Goal: Task Accomplishment & Management: Use online tool/utility

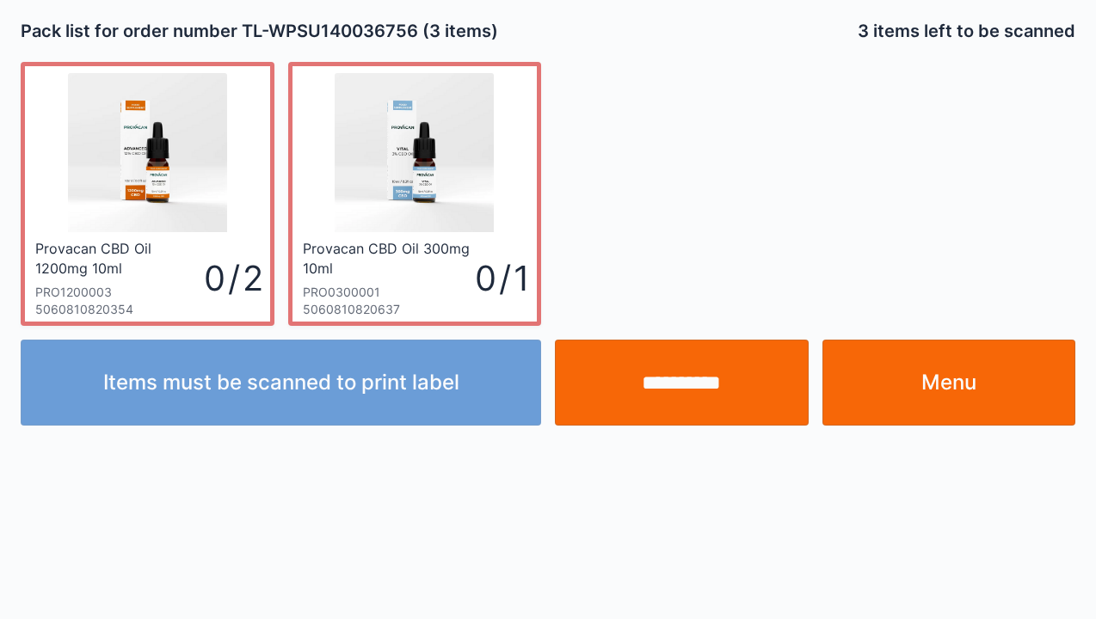
click at [925, 390] on link "Menu" at bounding box center [949, 383] width 254 height 86
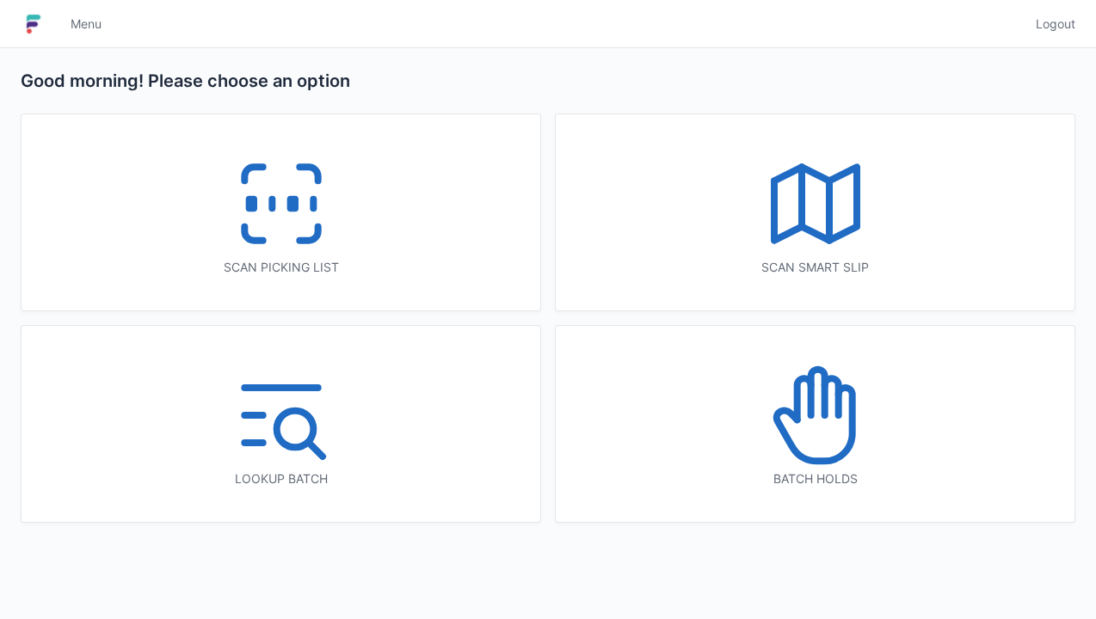
click at [313, 206] on line at bounding box center [313, 204] width 0 height 9
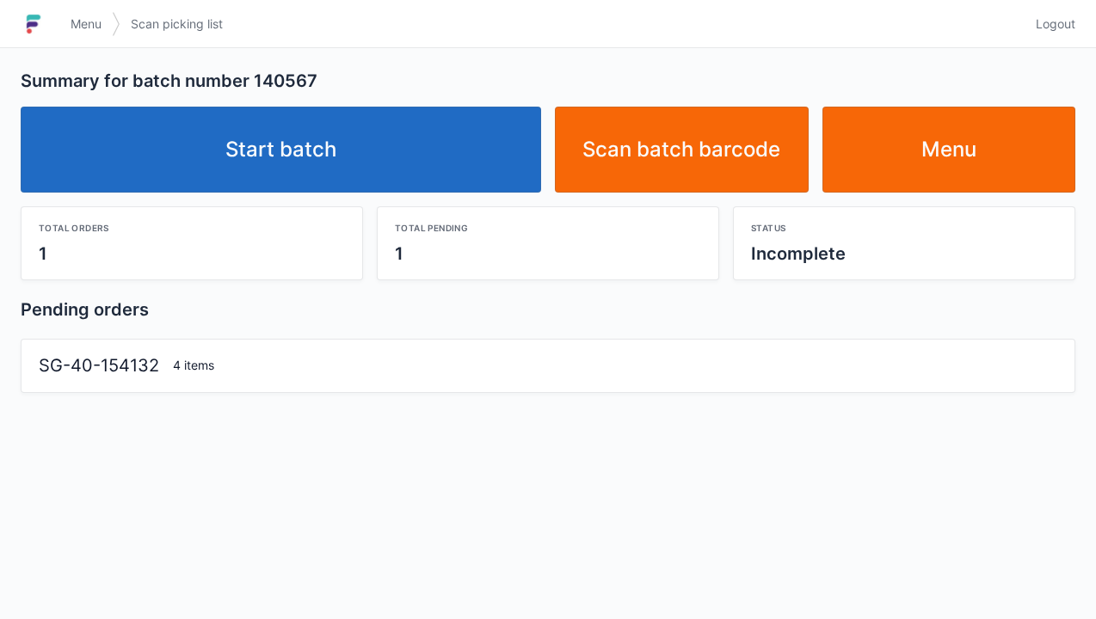
click at [306, 143] on link "Start batch" at bounding box center [281, 150] width 520 height 86
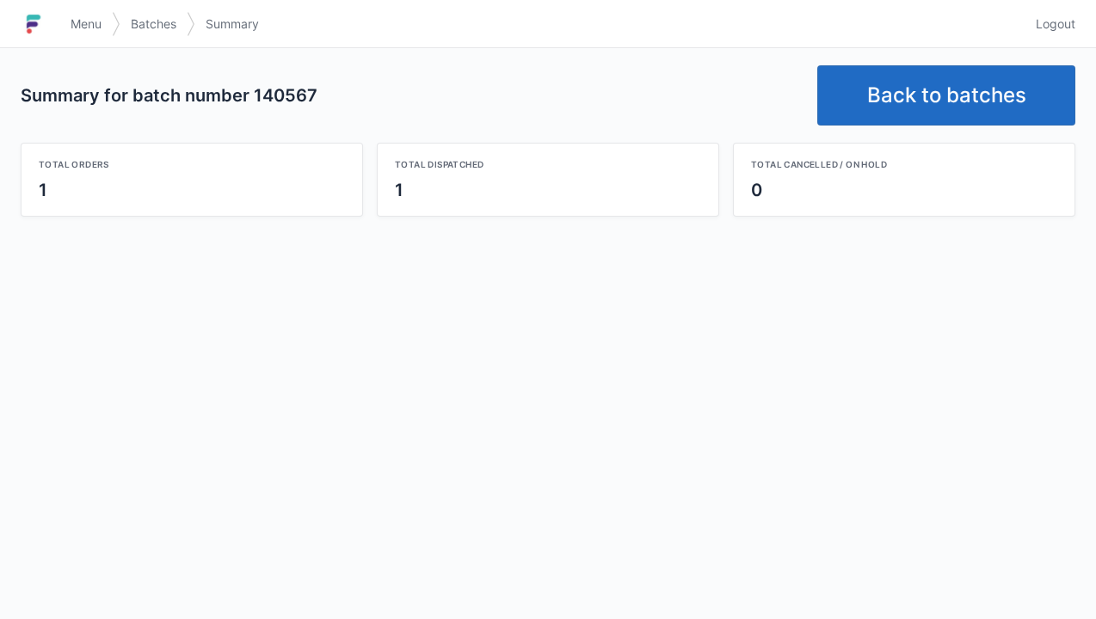
click at [955, 95] on link "Back to batches" at bounding box center [946, 95] width 258 height 60
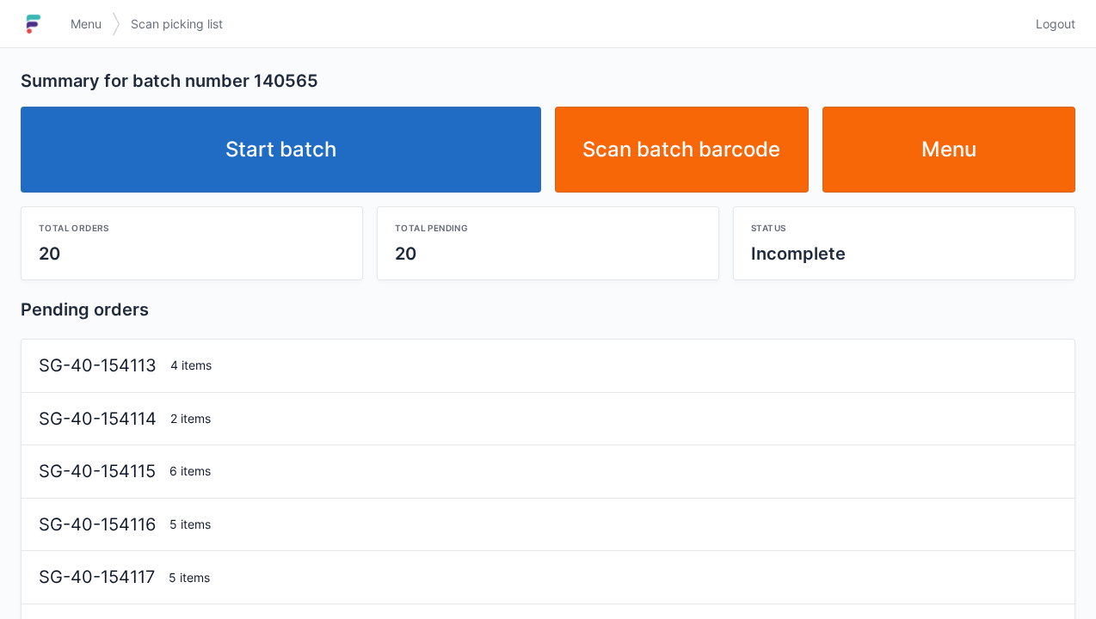
click at [321, 192] on link "Start batch" at bounding box center [281, 150] width 520 height 86
